Goal: Find specific page/section: Find specific page/section

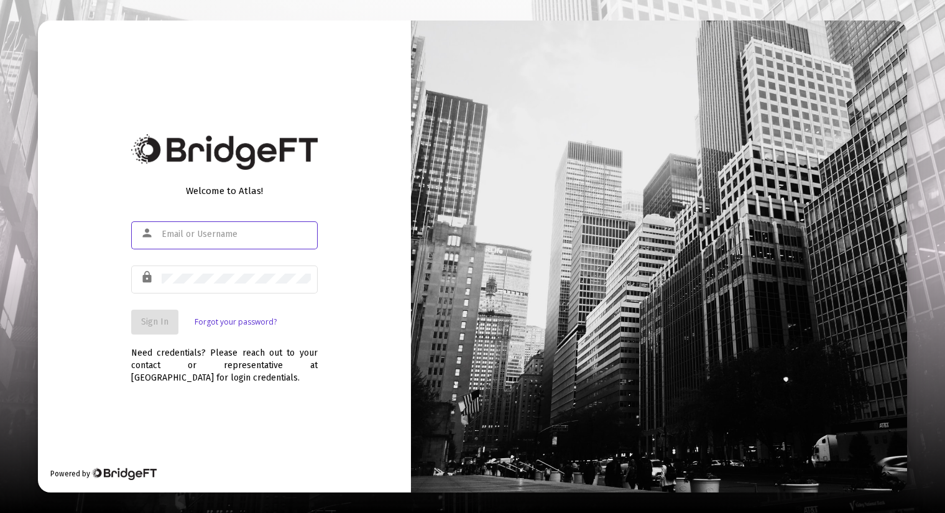
type input "[PERSON_NAME][EMAIL_ADDRESS][DOMAIN_NAME]"
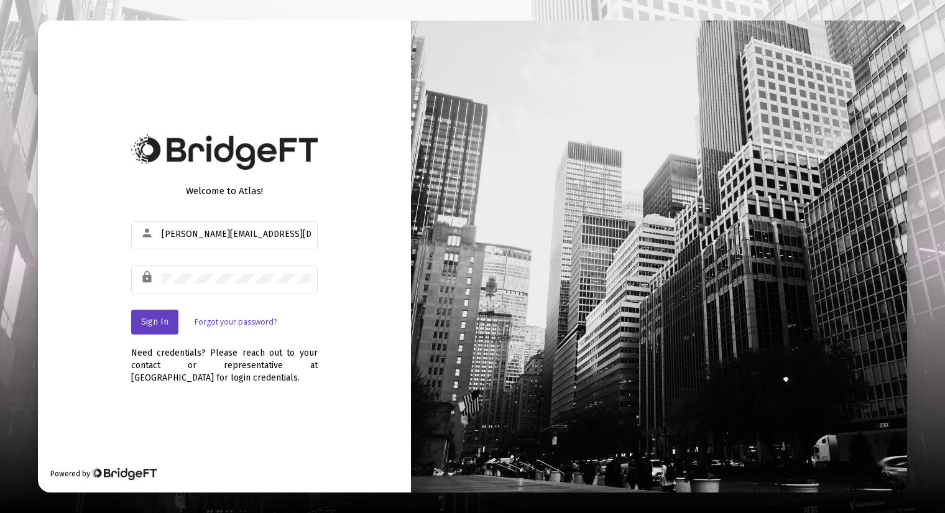
click at [152, 328] on button "Sign In" at bounding box center [154, 322] width 47 height 25
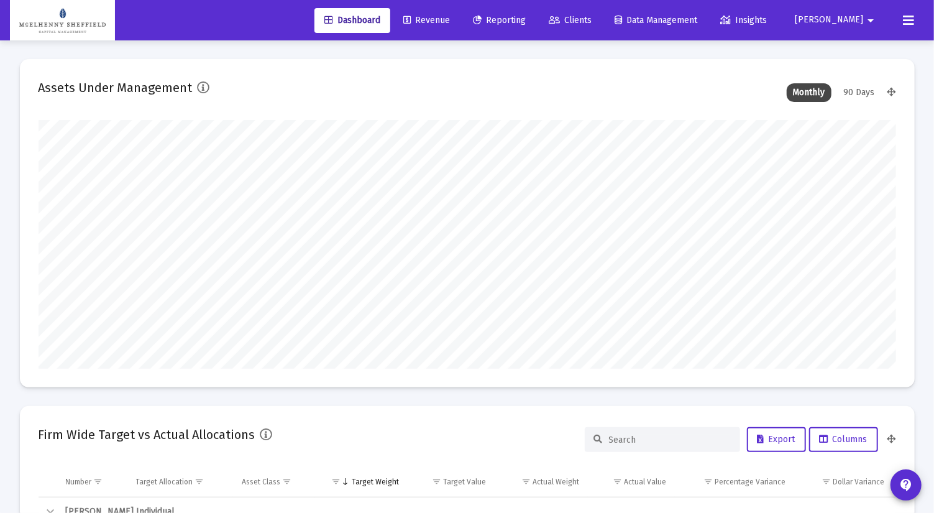
type input "[DATE]"
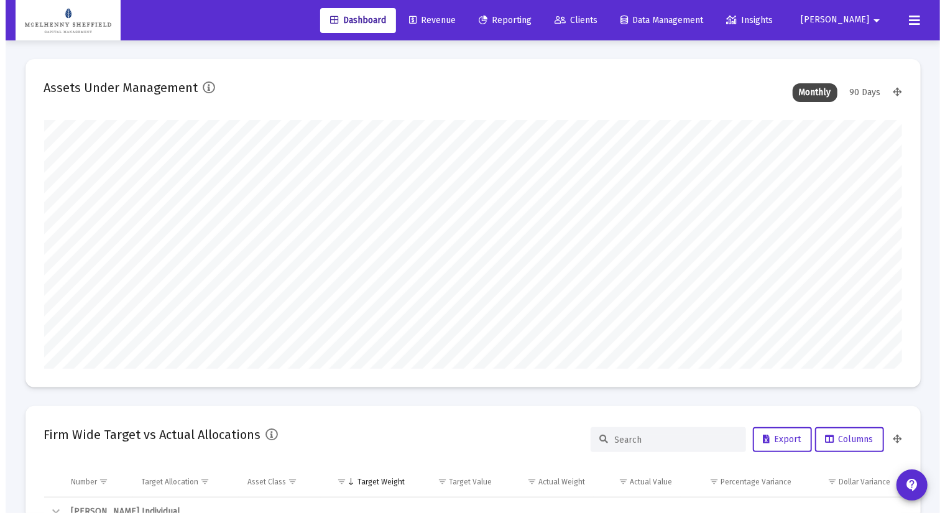
scroll to position [249, 401]
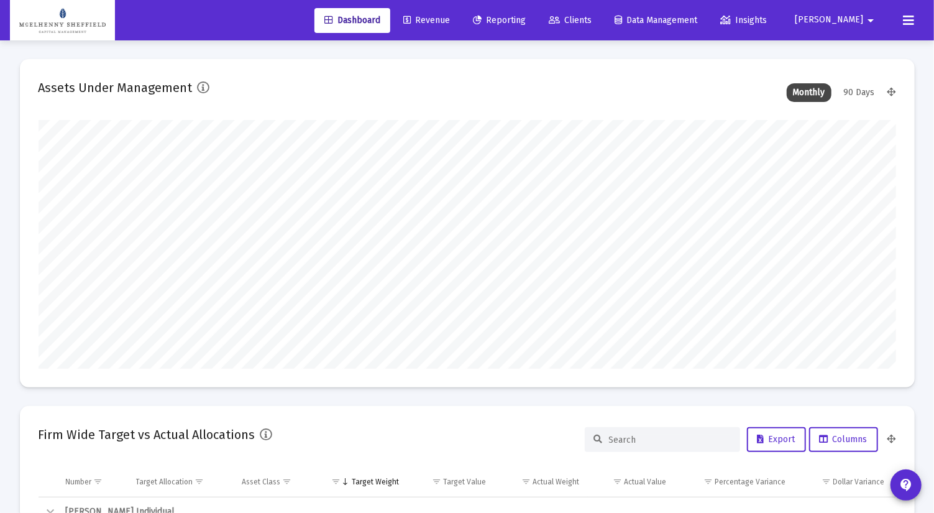
click at [526, 21] on span "Reporting" at bounding box center [499, 20] width 53 height 11
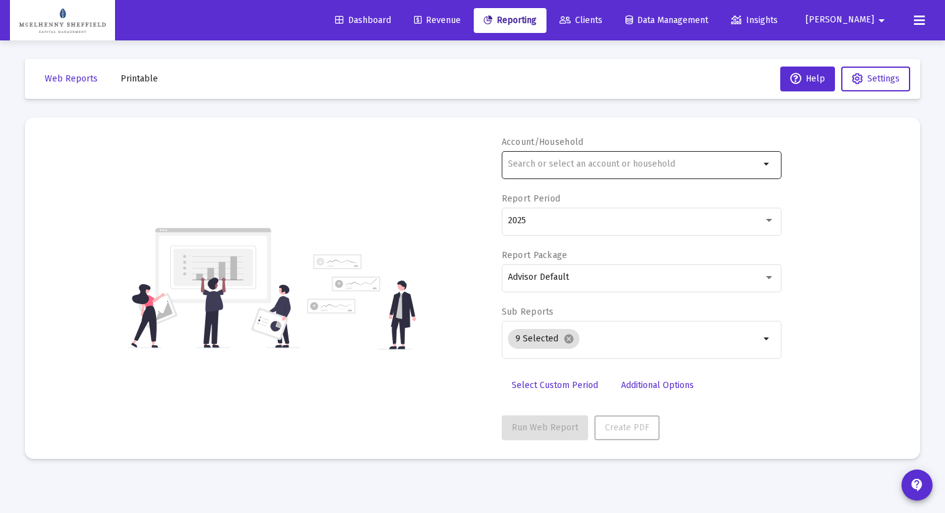
click at [547, 165] on input "text" at bounding box center [634, 164] width 252 height 10
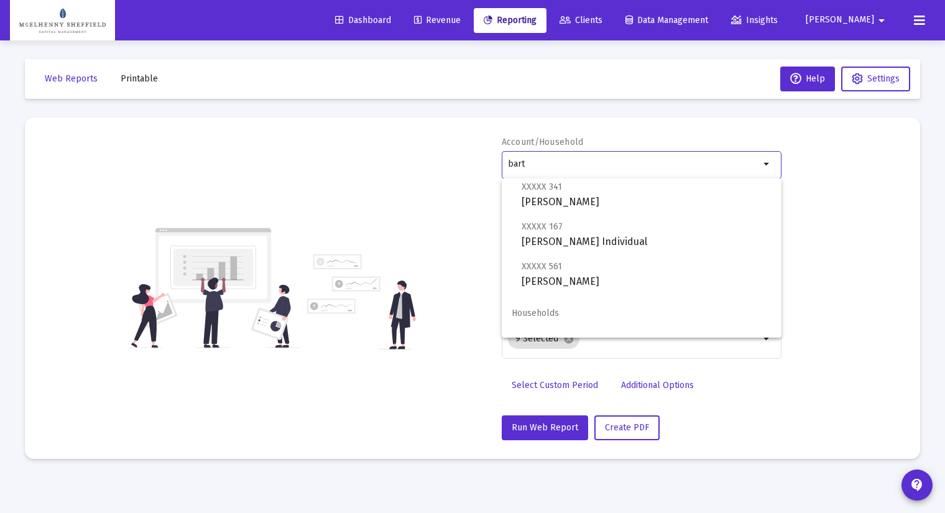
scroll to position [89, 0]
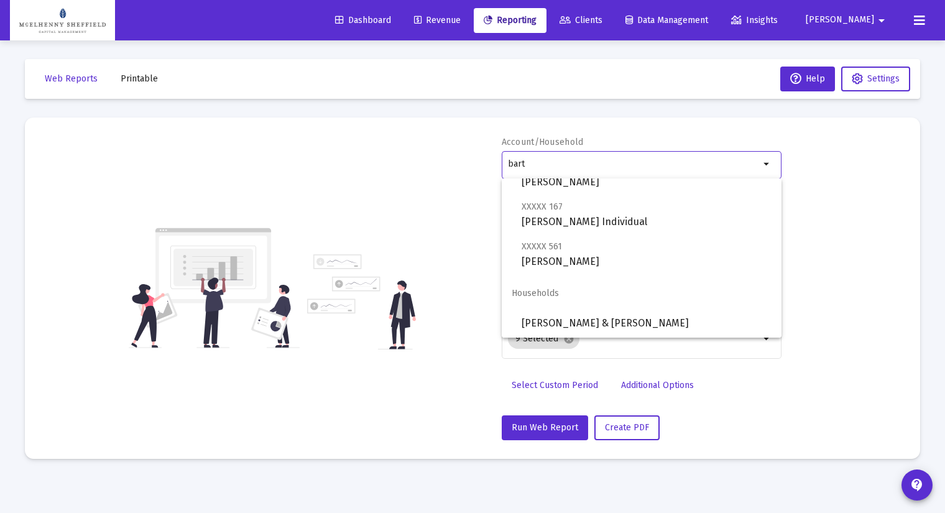
type input "bart"
click at [428, 141] on div "Account/Household bart arrow_drop_down Report Period 2025 Report Package Adviso…" at bounding box center [473, 288] width 858 height 304
